Goal: Navigation & Orientation: Go to known website

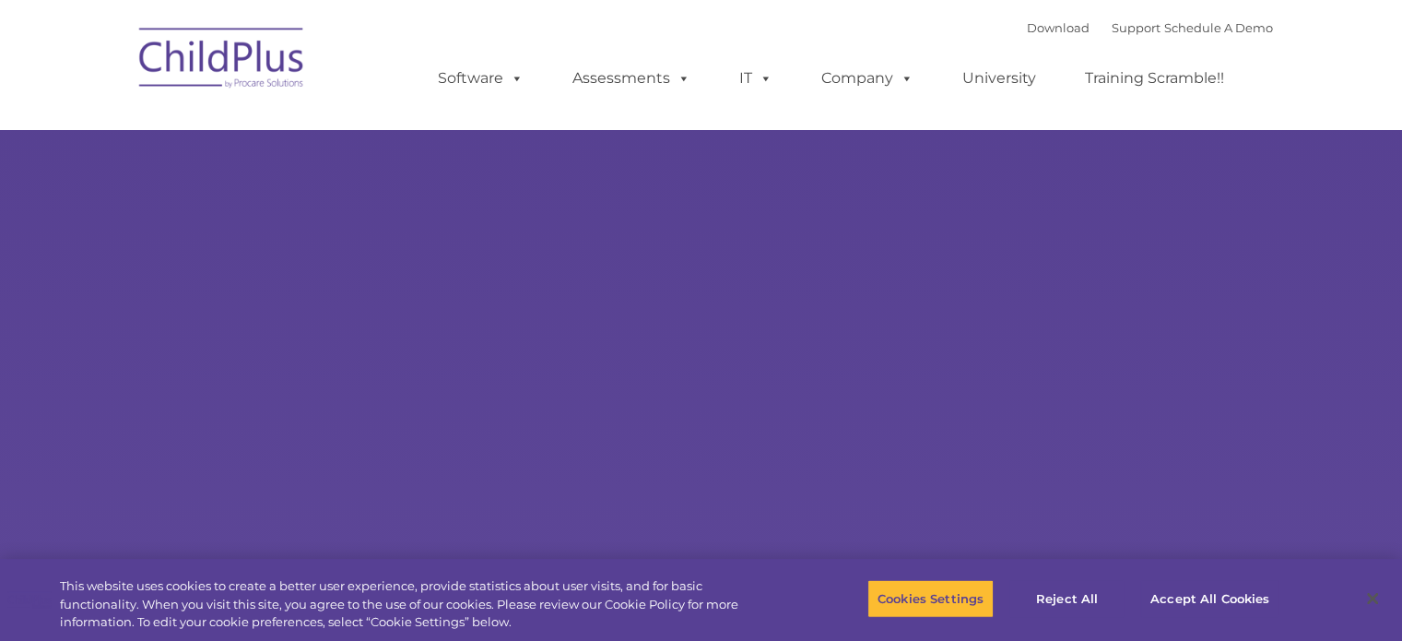
type input ""
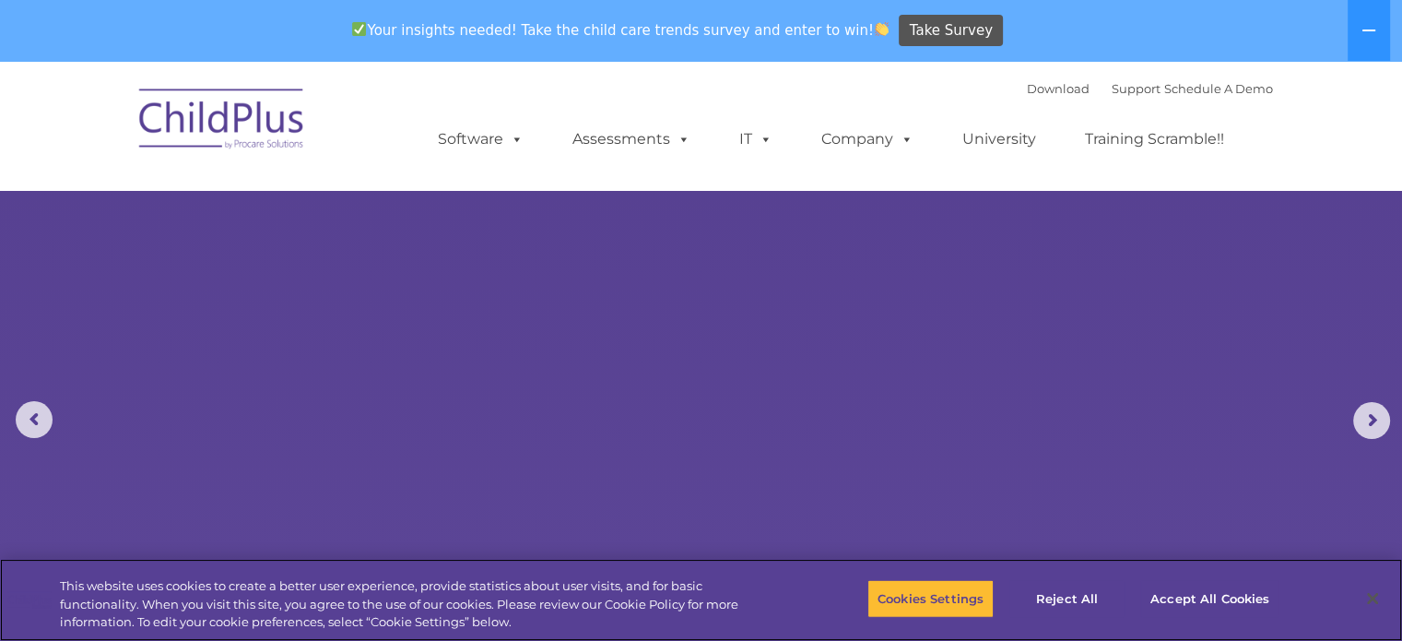
select select "MEDIUM"
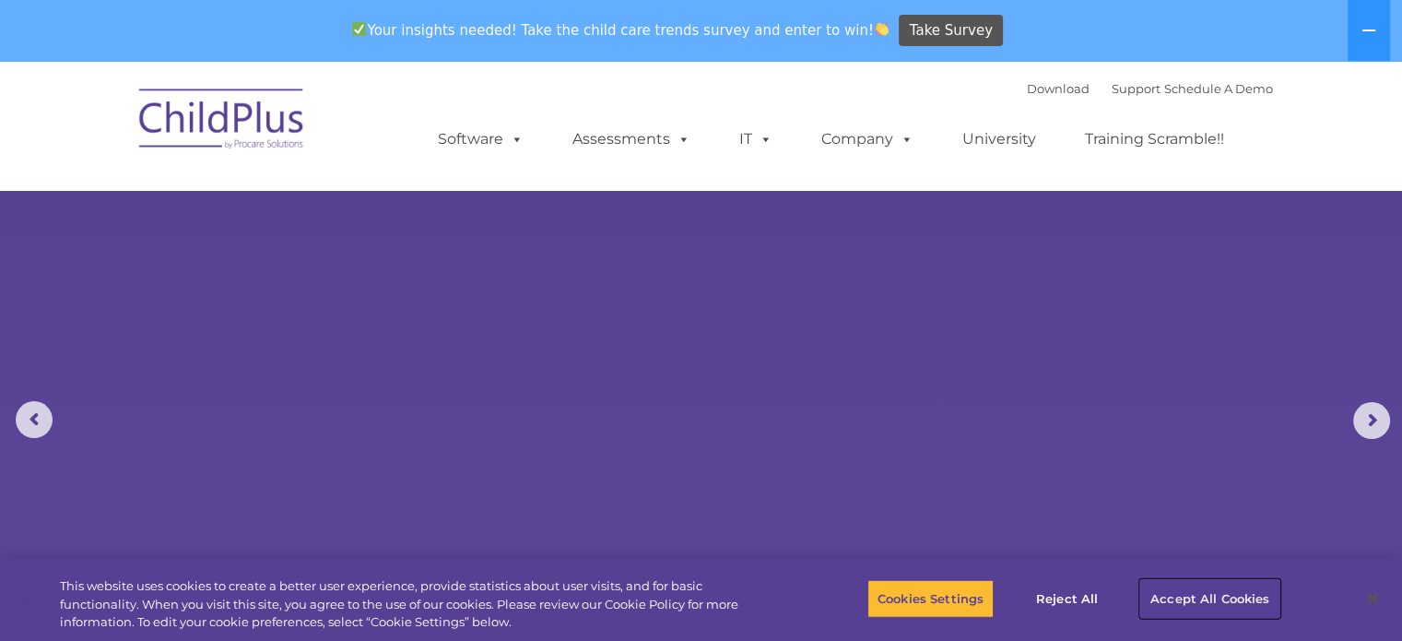
click at [1152, 593] on button "Accept All Cookies" at bounding box center [1209, 598] width 139 height 39
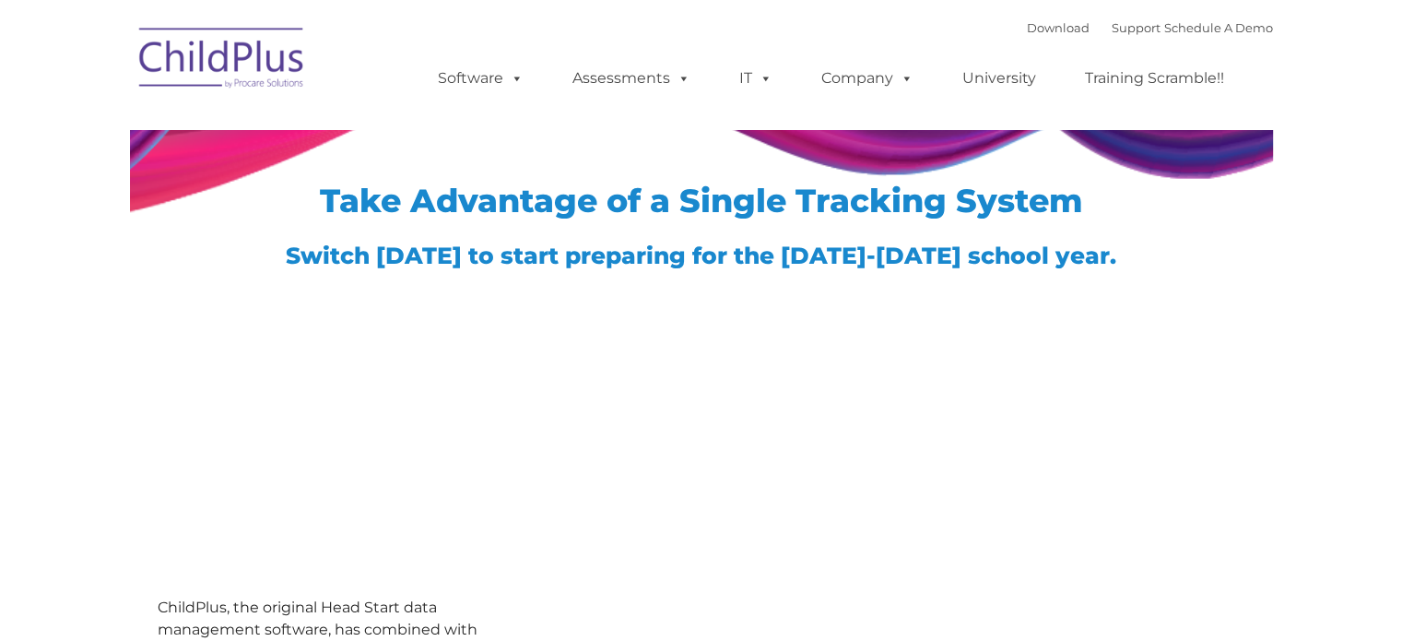
type input ""
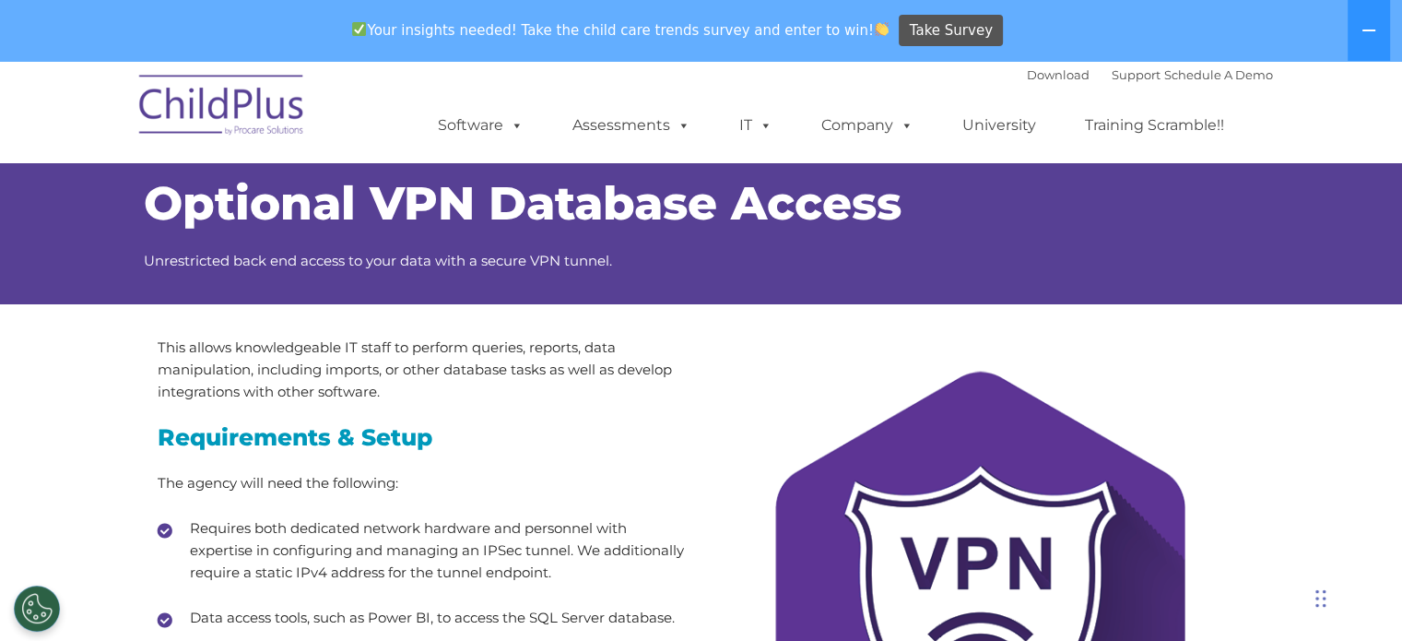
drag, startPoint x: 1410, startPoint y: 70, endPoint x: 1415, endPoint y: -30, distance: 100.6
